Goal: Task Accomplishment & Management: Manage account settings

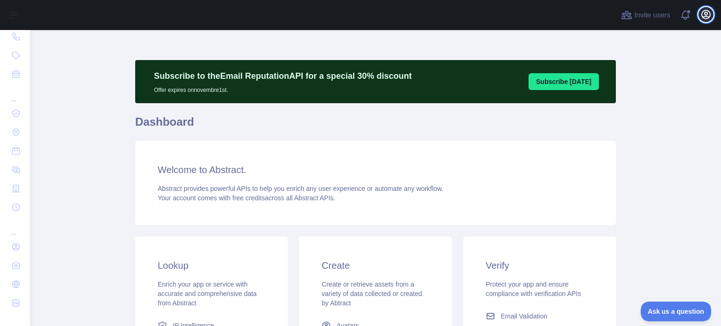
click at [709, 19] on icon "button" at bounding box center [705, 14] width 11 height 11
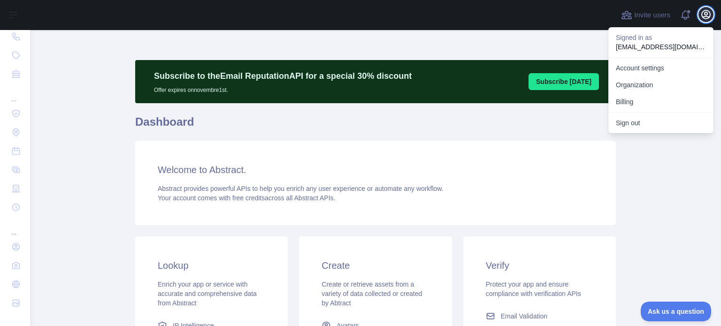
click at [708, 11] on icon "button" at bounding box center [705, 14] width 8 height 8
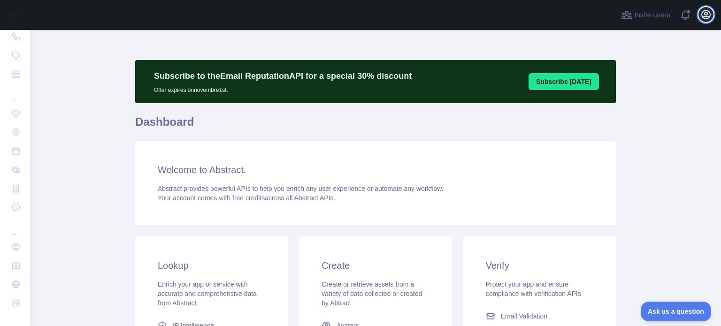
click at [708, 11] on icon "button" at bounding box center [705, 14] width 8 height 8
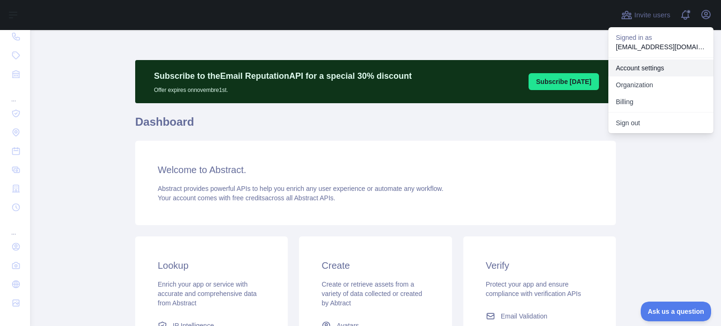
click at [657, 38] on p "Signed in as" at bounding box center [661, 37] width 90 height 9
click at [639, 58] on div "Account settings Organization Billing" at bounding box center [660, 84] width 105 height 55
click at [635, 69] on link "Account settings" at bounding box center [660, 68] width 105 height 17
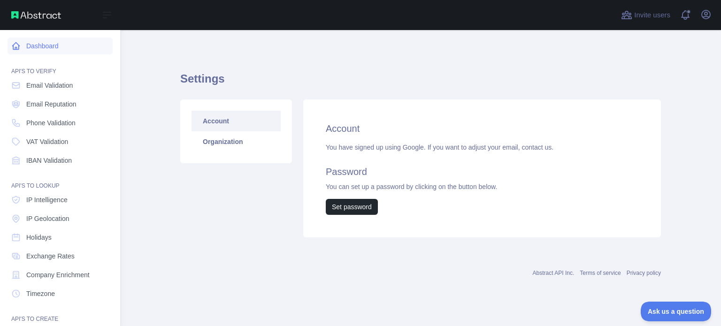
click at [34, 52] on link "Dashboard" at bounding box center [60, 46] width 105 height 17
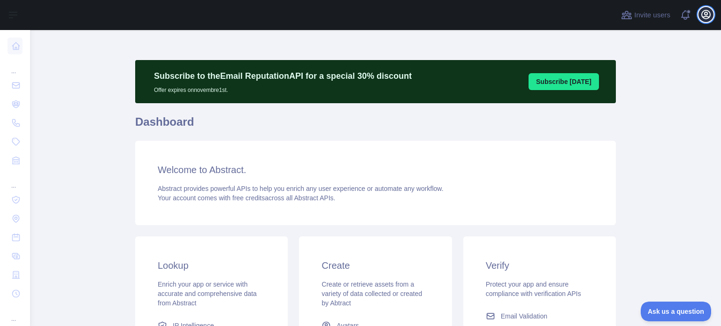
click at [702, 14] on icon "button" at bounding box center [705, 14] width 11 height 11
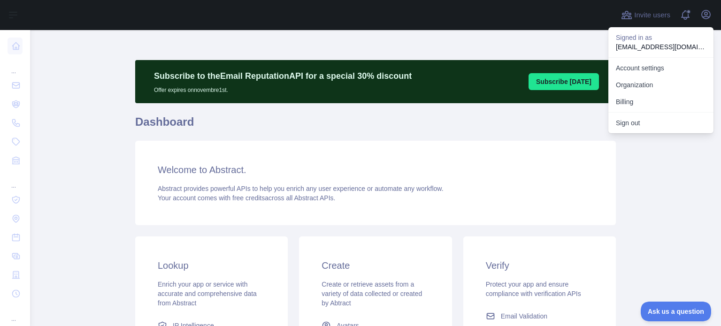
click at [288, 186] on span "Abstract provides powerful APIs to help you enrich any user experience or autom…" at bounding box center [301, 189] width 286 height 8
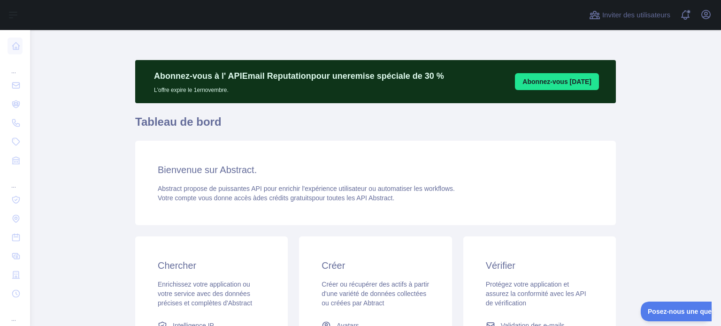
click at [373, 142] on div "Bienvenue sur Abstract. Abstract propose de puissantes API pour enrichir l'expé…" at bounding box center [375, 183] width 480 height 84
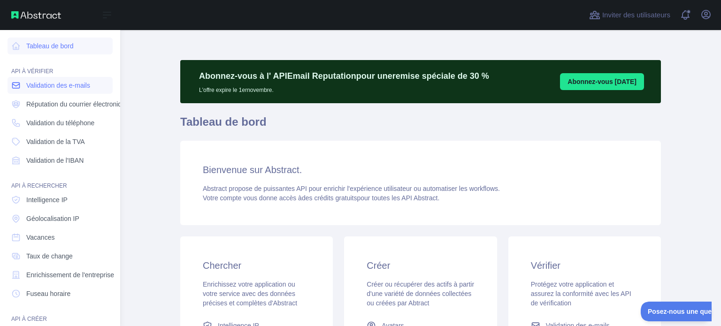
click at [37, 91] on link "Validation des e-mails" at bounding box center [60, 85] width 105 height 17
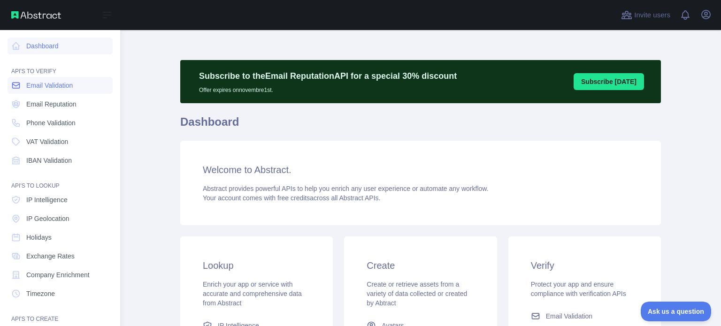
click at [33, 82] on span "Email Validation" at bounding box center [49, 85] width 46 height 9
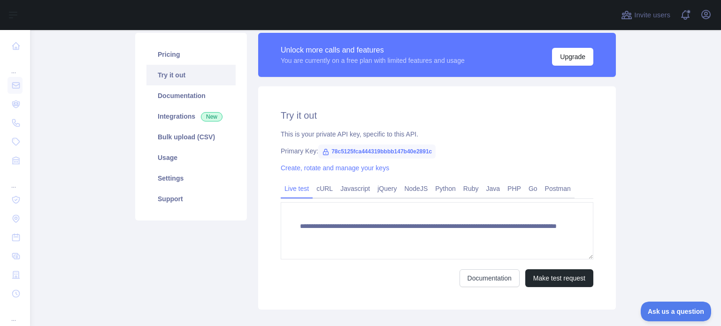
scroll to position [94, 0]
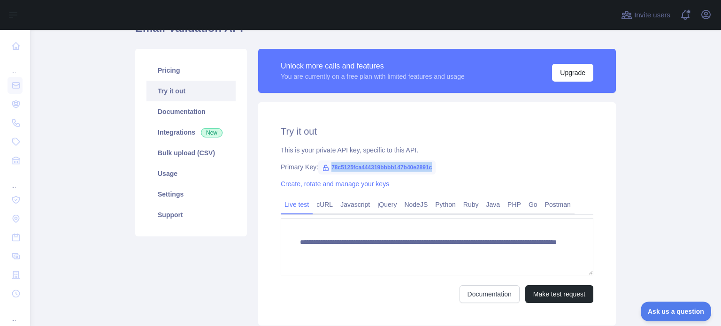
drag, startPoint x: 428, startPoint y: 169, endPoint x: 326, endPoint y: 168, distance: 102.3
click at [326, 168] on span "78c5125fca444319bbbb147b40e2891c" at bounding box center [376, 167] width 117 height 14
copy span "78c5125fca444319bbbb147b40e2891c"
click at [326, 203] on link "cURL" at bounding box center [324, 204] width 24 height 15
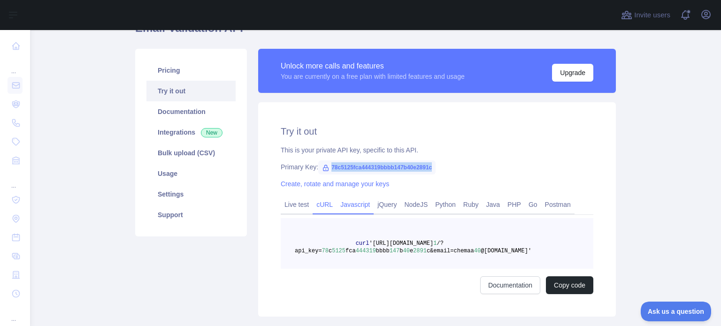
click at [338, 206] on link "Javascript" at bounding box center [354, 204] width 37 height 15
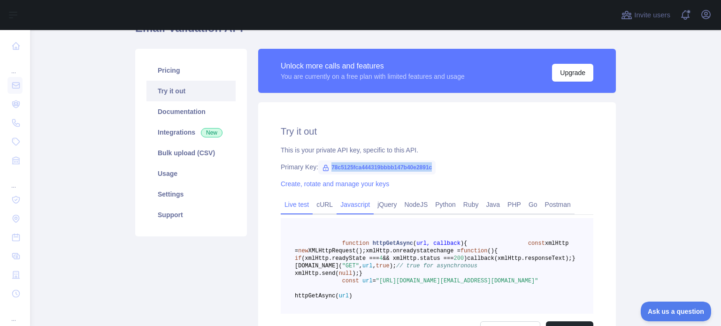
click at [291, 202] on link "Live test" at bounding box center [297, 204] width 32 height 15
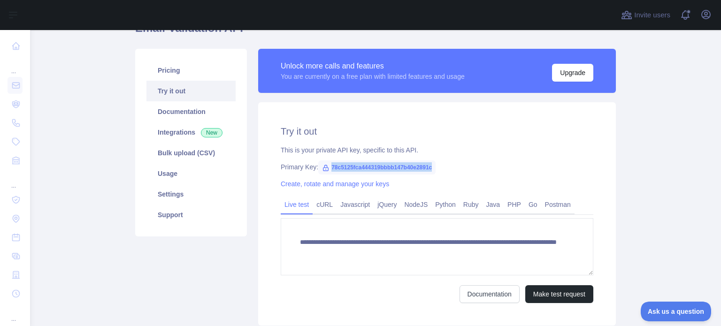
click at [291, 205] on link "Live test" at bounding box center [297, 204] width 32 height 15
click at [449, 152] on div "This is your private API key, specific to this API." at bounding box center [437, 149] width 312 height 9
click at [181, 114] on link "Documentation" at bounding box center [190, 111] width 89 height 21
click at [164, 131] on link "Integrations New" at bounding box center [190, 132] width 89 height 21
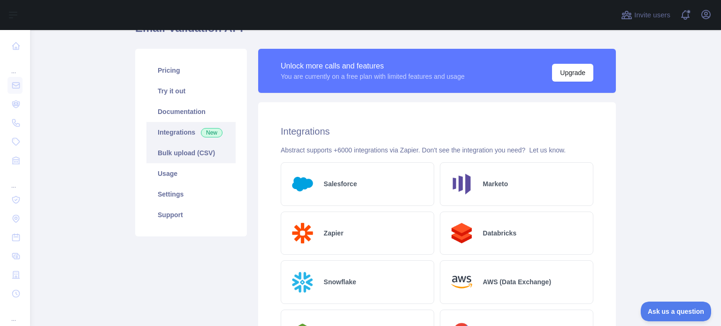
click at [177, 152] on link "Bulk upload (CSV)" at bounding box center [190, 153] width 89 height 21
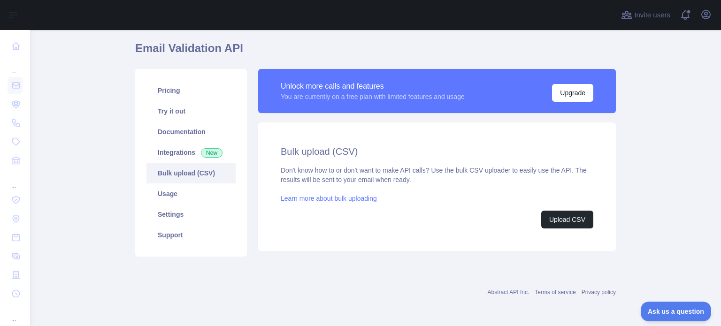
scroll to position [73, 0]
click at [184, 198] on link "Usage" at bounding box center [190, 194] width 89 height 21
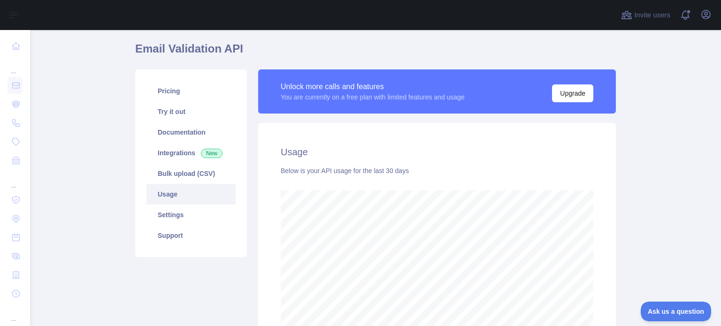
scroll to position [296, 683]
click at [197, 217] on link "Settings" at bounding box center [190, 215] width 89 height 21
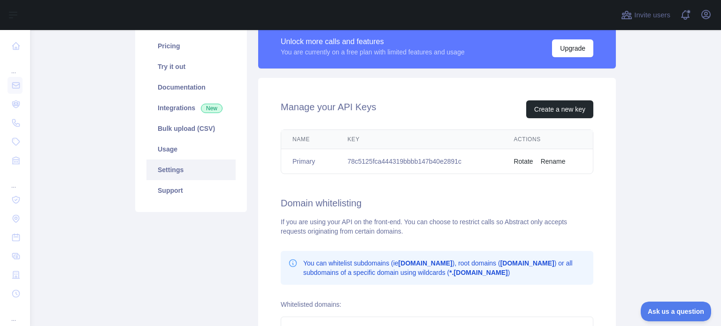
scroll to position [167, 0]
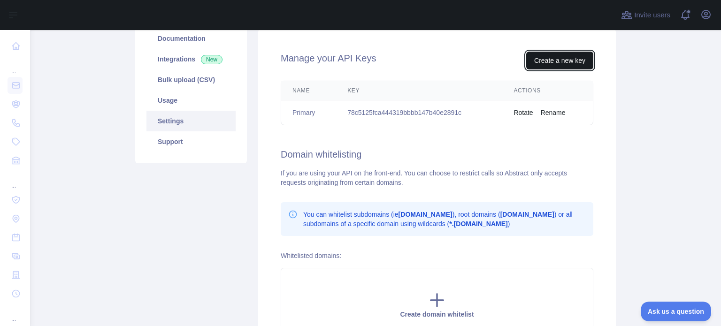
click at [553, 58] on button "Create a new key" at bounding box center [559, 61] width 67 height 18
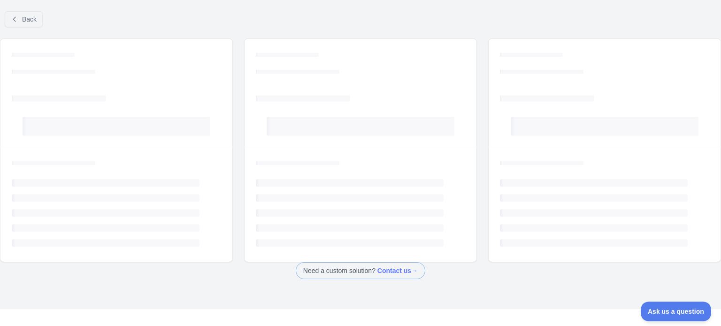
scroll to position [73, 0]
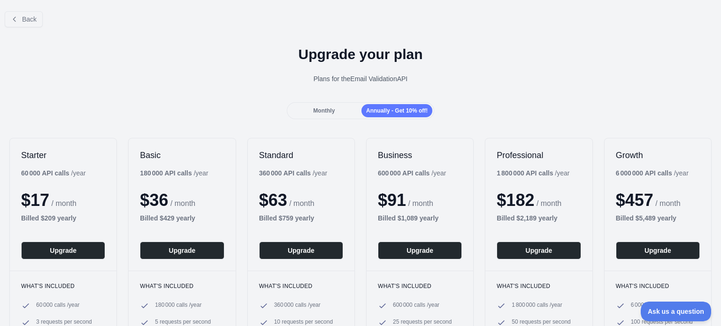
click at [331, 105] on div "Monthly" at bounding box center [324, 110] width 71 height 13
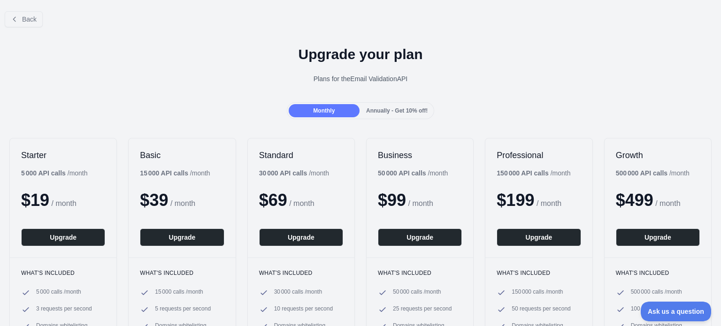
click at [385, 108] on span "Annually - Get 10% off!" at bounding box center [396, 110] width 61 height 7
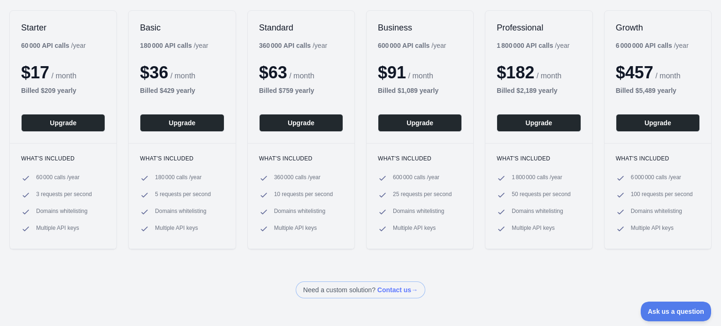
scroll to position [0, 0]
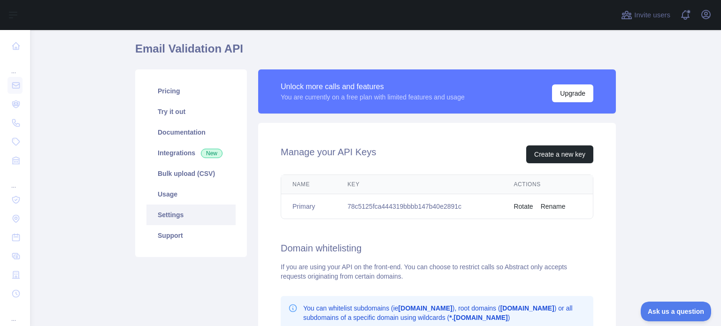
click at [349, 206] on td "78c5125fca444319bbbb147b40e2891c" at bounding box center [419, 206] width 166 height 25
click at [349, 207] on td "78c5125fca444319bbbb147b40e2891c" at bounding box center [419, 206] width 166 height 25
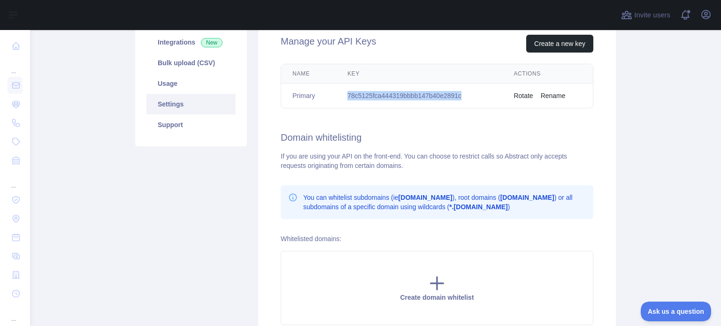
scroll to position [167, 0]
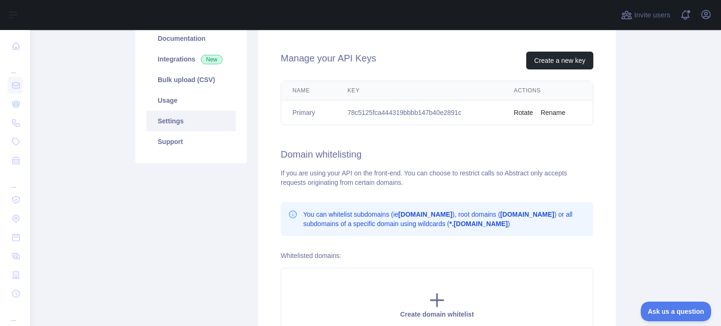
drag, startPoint x: 632, startPoint y: 62, endPoint x: 628, endPoint y: 59, distance: 6.0
click at [628, 59] on main "Subscribe to the Email Reputation API for a special 30 % discount Offer expires…" at bounding box center [375, 178] width 691 height 296
drag, startPoint x: 645, startPoint y: 43, endPoint x: 601, endPoint y: 0, distance: 61.7
click at [639, 37] on main "Subscribe to the Email Reputation API for a special 30 % discount Offer expires…" at bounding box center [375, 178] width 691 height 296
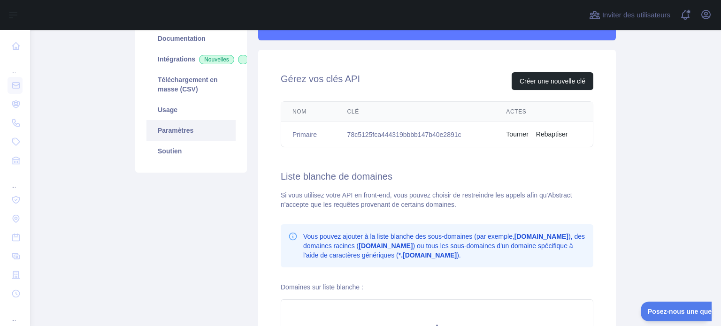
click at [517, 135] on font "Tourner" at bounding box center [517, 134] width 22 height 8
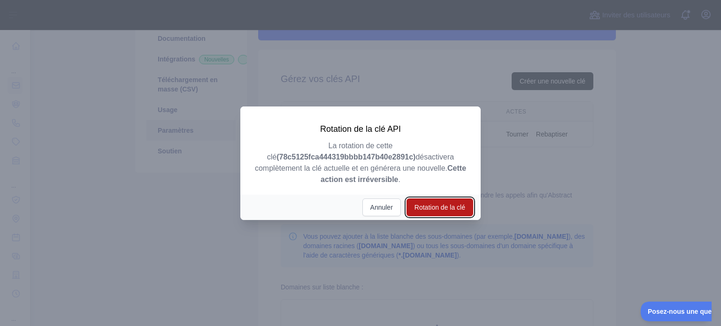
click at [428, 209] on font "Rotation de la clé" at bounding box center [439, 208] width 51 height 8
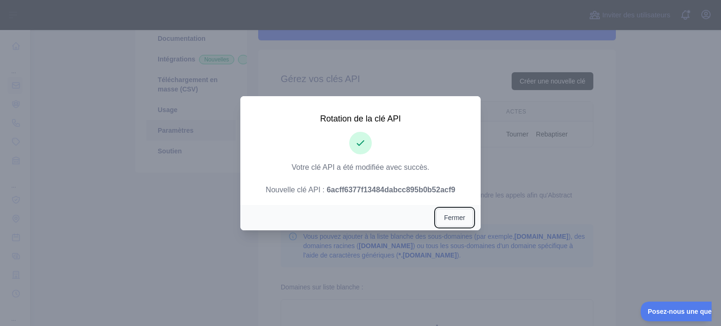
click at [454, 215] on font "Fermer" at bounding box center [454, 218] width 21 height 8
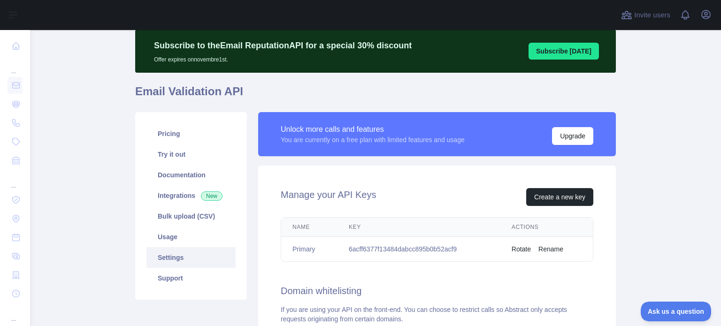
scroll to position [47, 0]
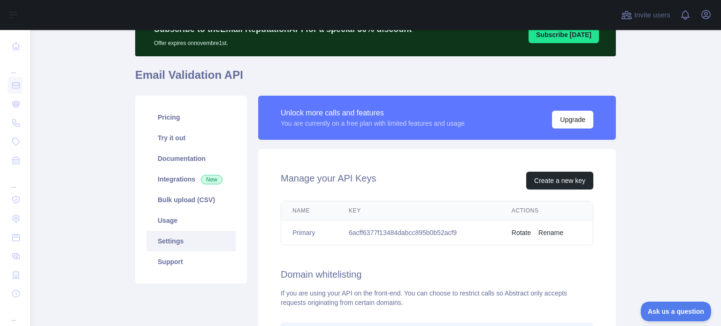
click at [375, 229] on td "6acff6377f13484dabcc895b0b52acf9" at bounding box center [418, 233] width 163 height 25
copy td "6acff6377f13484dabcc895b0b52acf9"
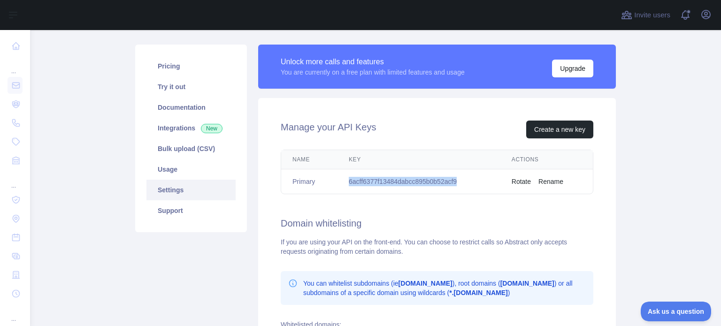
scroll to position [141, 0]
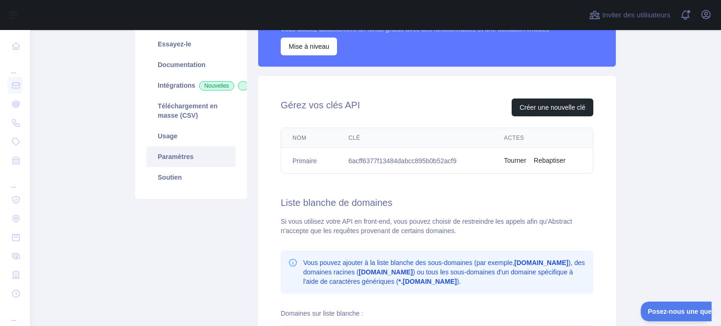
click at [443, 116] on div "Gérez vos clés API Créer une nouvelle clé Nom Clé Actes Primaire 6acff6377f1348…" at bounding box center [437, 249] width 358 height 346
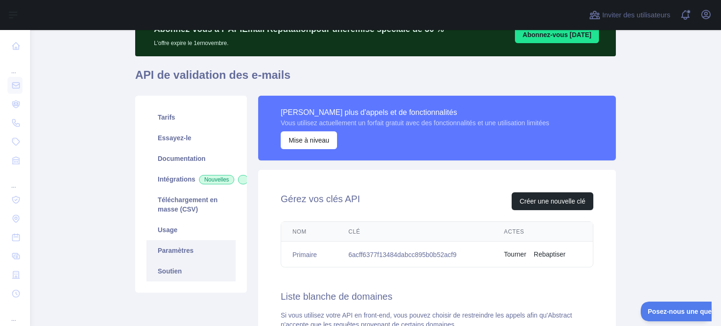
click at [165, 274] on link "Soutien" at bounding box center [190, 271] width 89 height 21
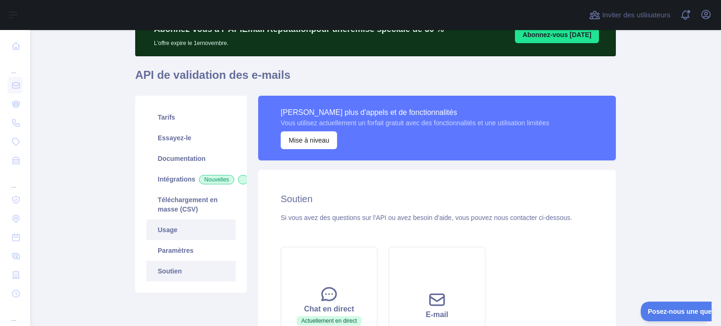
click at [176, 232] on link "Usage" at bounding box center [190, 230] width 89 height 21
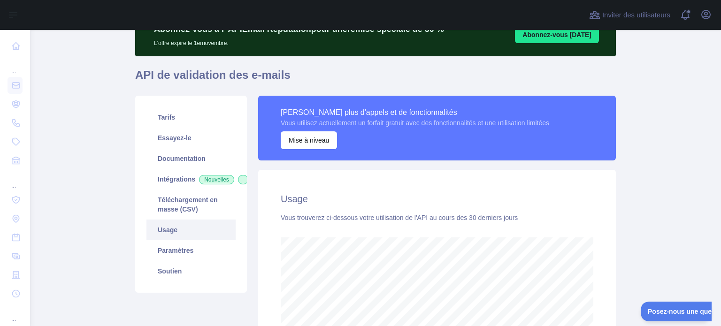
scroll to position [296, 683]
click at [176, 213] on font "Téléchargement en masse (CSV)" at bounding box center [188, 204] width 60 height 17
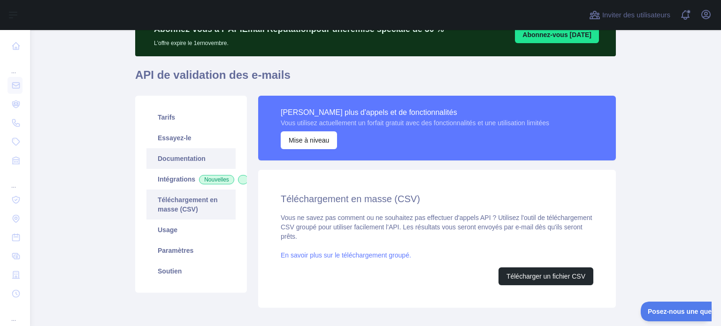
click at [188, 164] on link "Documentation" at bounding box center [190, 158] width 89 height 21
click at [167, 175] on font "Intégrations" at bounding box center [177, 179] width 38 height 8
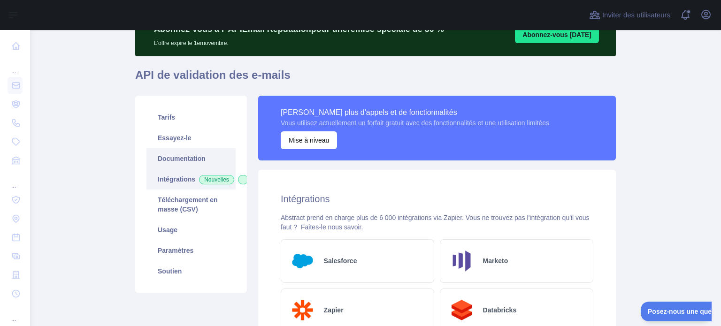
click at [168, 162] on font "Documentation" at bounding box center [182, 159] width 48 height 8
click at [160, 146] on link "Essayez-le" at bounding box center [190, 138] width 89 height 21
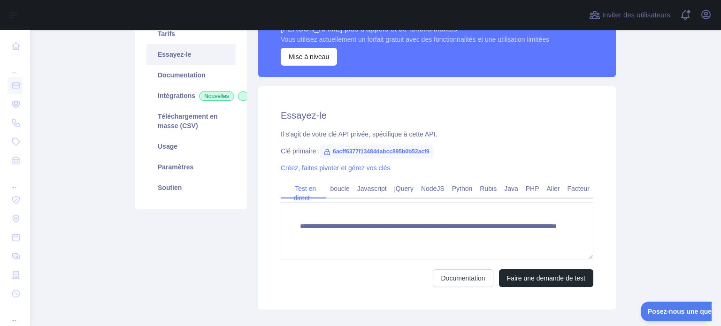
scroll to position [141, 0]
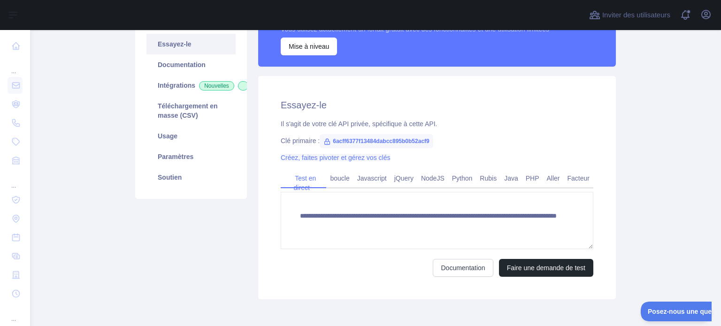
click at [319, 159] on font "Créez, faites pivoter et gérez vos clés" at bounding box center [335, 158] width 109 height 8
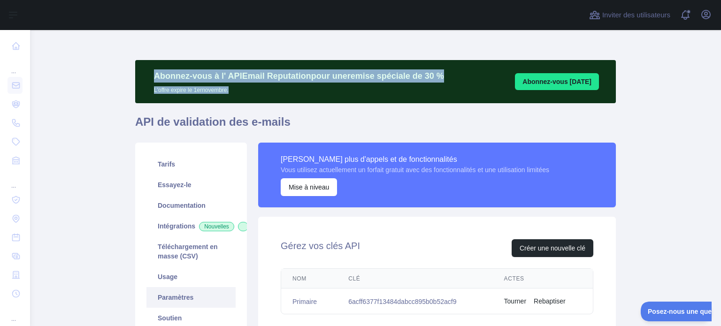
drag, startPoint x: 236, startPoint y: 92, endPoint x: 151, endPoint y: 73, distance: 87.2
click at [151, 73] on div "Abonnez-vous à l' API Email Reputation pour une remise spéciale de 30 % L'offre…" at bounding box center [299, 81] width 309 height 24
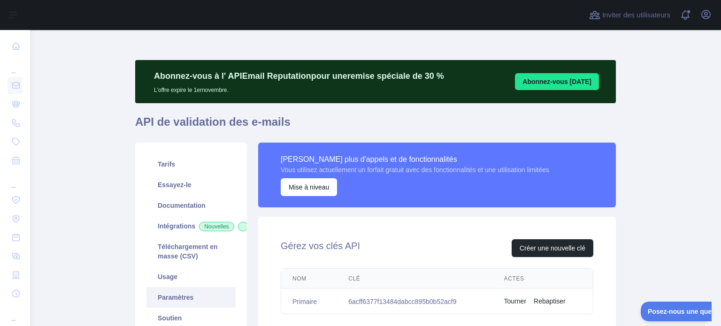
click at [373, 144] on div "Débloquez plus d'appels et de fonctionnalités Vous utilisez actuellement un for…" at bounding box center [437, 175] width 358 height 65
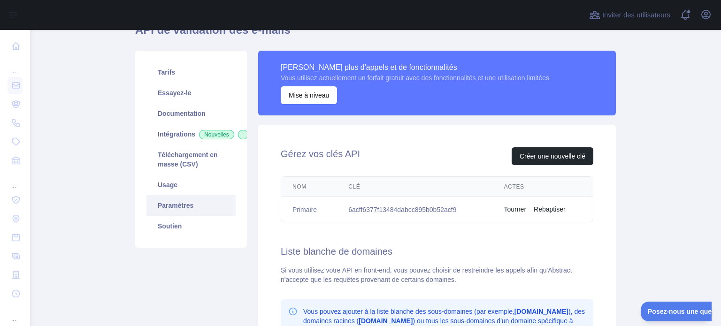
scroll to position [94, 0]
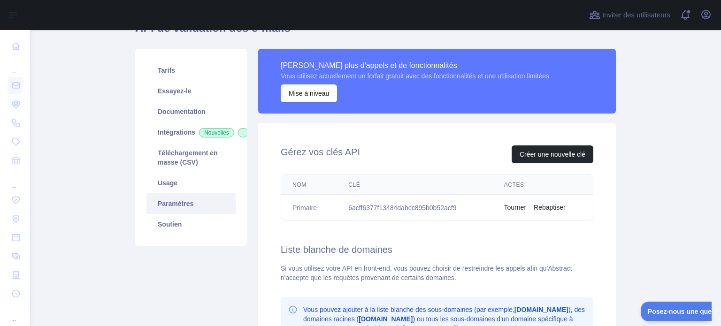
click at [514, 209] on font "Tourner" at bounding box center [515, 208] width 22 height 8
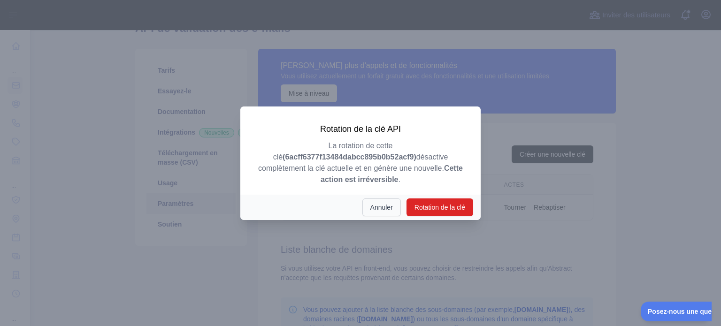
click at [385, 204] on font "Annuler" at bounding box center [381, 208] width 23 height 8
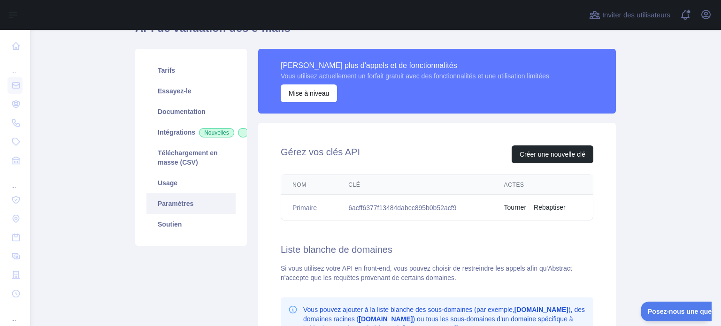
click at [548, 208] on font "Rebaptiser" at bounding box center [549, 208] width 32 height 8
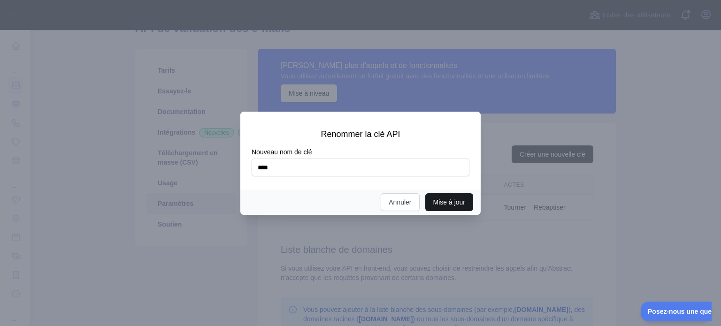
type input "****"
click at [444, 206] on font "Mise à jour" at bounding box center [449, 202] width 32 height 9
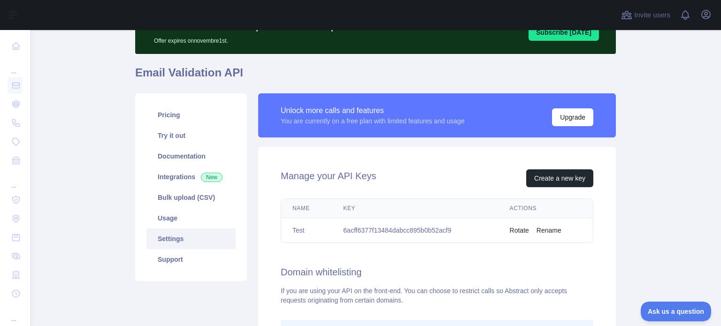
scroll to position [94, 0]
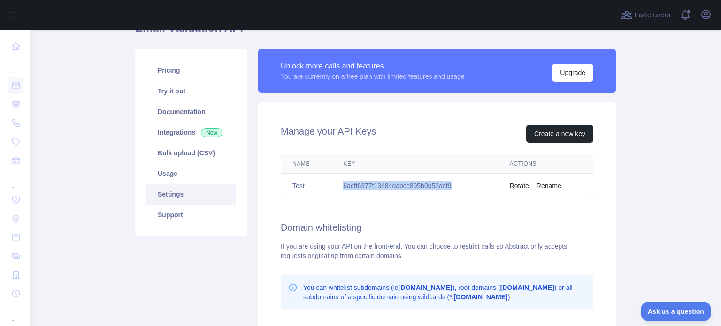
drag, startPoint x: 340, startPoint y: 187, endPoint x: 462, endPoint y: 187, distance: 121.5
click at [462, 187] on td "6acff6377f13484dabcc895b0b52acf9" at bounding box center [415, 186] width 166 height 25
click at [460, 247] on div "If you are using your API on the front-end. You can choose to restrict calls so…" at bounding box center [437, 251] width 312 height 19
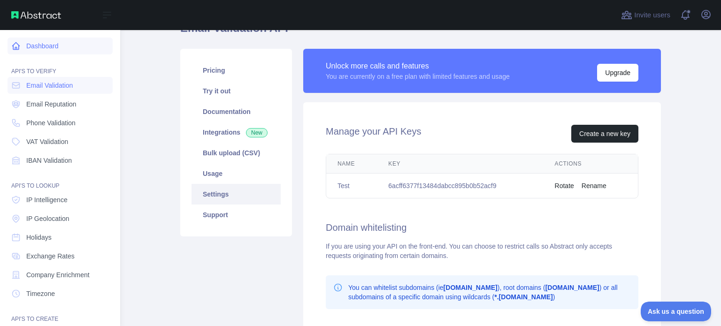
click at [45, 49] on link "Dashboard" at bounding box center [60, 46] width 105 height 17
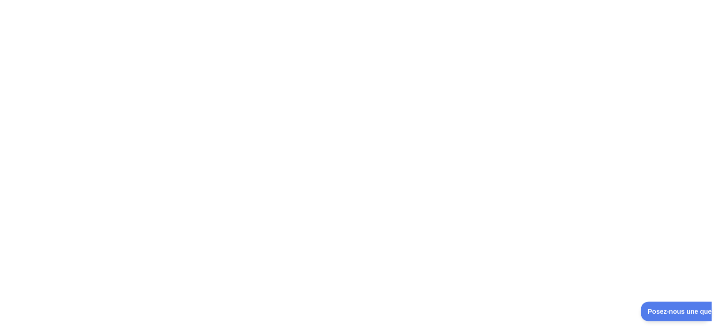
click at [248, 84] on div at bounding box center [360, 163] width 721 height 326
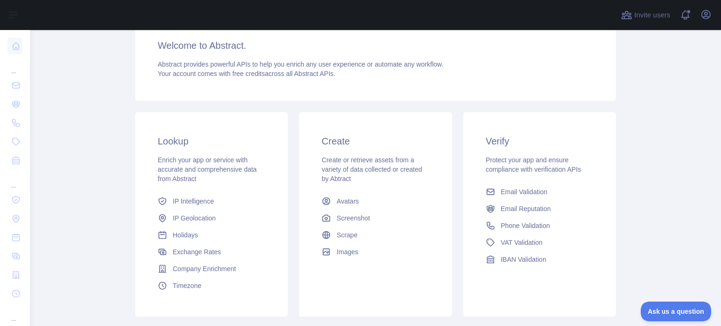
scroll to position [141, 0]
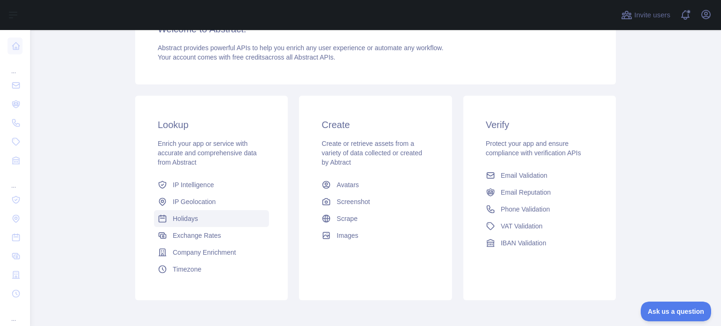
click at [189, 211] on link "Holidays" at bounding box center [211, 218] width 115 height 17
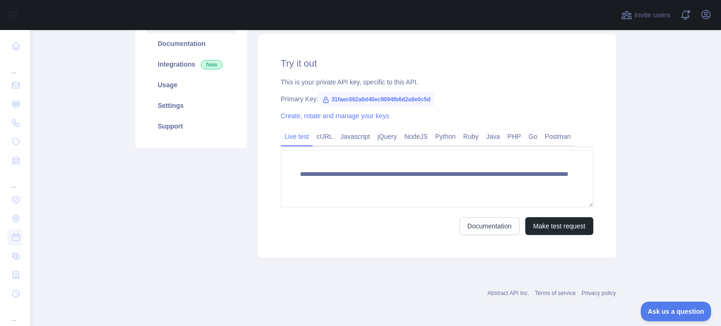
scroll to position [141, 0]
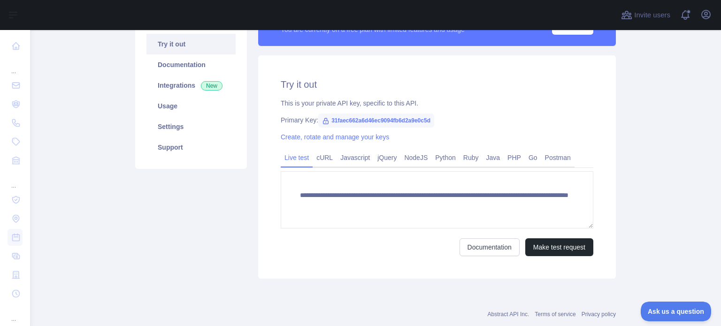
click at [347, 116] on span "31faec662a6d46ec9094fb6d2a9e0c5d" at bounding box center [376, 121] width 116 height 14
copy span "31faec662a6d46ec9094fb6d2a9e0c5d"
click at [449, 115] on div "Primary Key: 31faec662a6d46ec9094fb6d2a9e0c5d" at bounding box center [437, 119] width 312 height 9
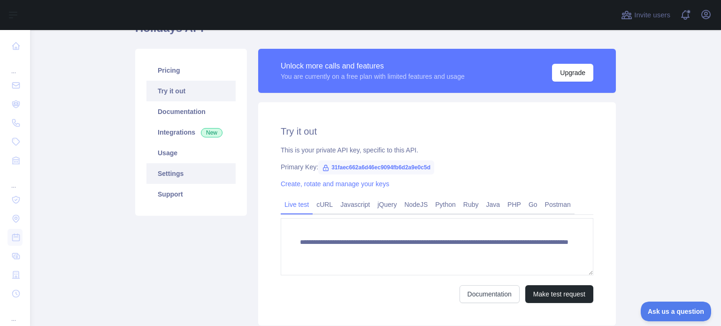
click at [146, 175] on link "Settings" at bounding box center [190, 173] width 89 height 21
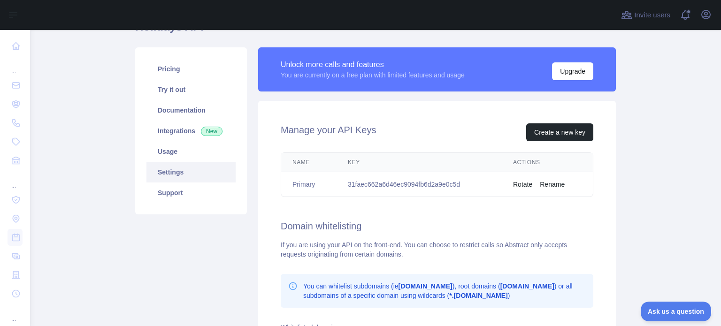
scroll to position [94, 0]
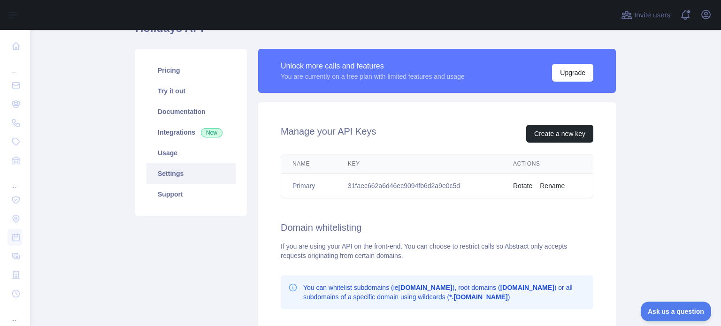
click at [375, 186] on td "31faec662a6d46ec9094fb6d2a9e0c5d" at bounding box center [418, 186] width 165 height 25
copy td "31faec662a6d46ec9094fb6d2a9e0c5d"
